Goal: Task Accomplishment & Management: Manage account settings

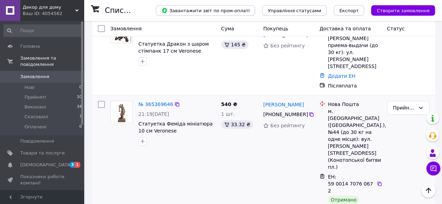
scroll to position [175, 0]
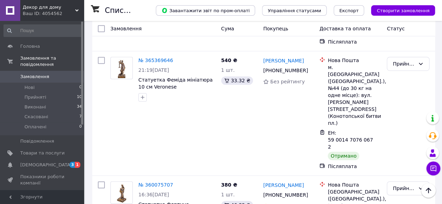
click at [25, 174] on span "Показники роботи компанії" at bounding box center [42, 180] width 44 height 13
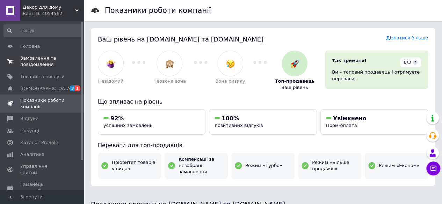
click at [39, 61] on span "Замовлення та повідомлення" at bounding box center [42, 61] width 44 height 13
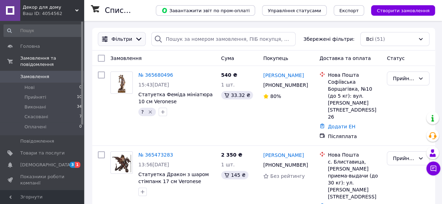
click at [135, 42] on icon at bounding box center [139, 39] width 8 height 8
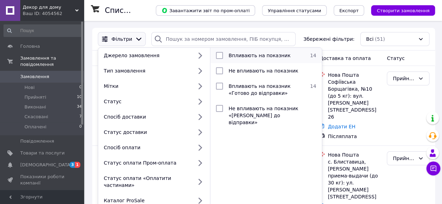
click at [219, 56] on input "checkbox" at bounding box center [219, 55] width 7 height 7
checkbox input "true"
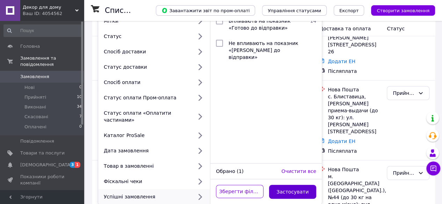
scroll to position [105, 0]
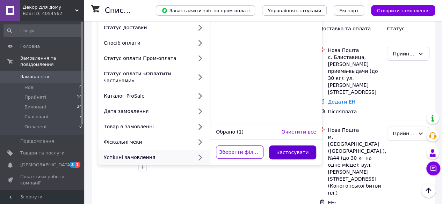
click at [286, 146] on button "Застосувати" at bounding box center [293, 153] width 48 height 14
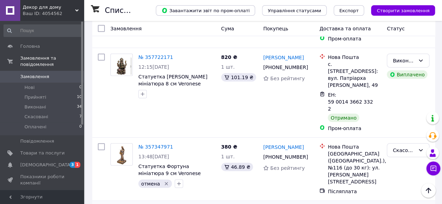
scroll to position [761, 0]
